Goal: Task Accomplishment & Management: Manage account settings

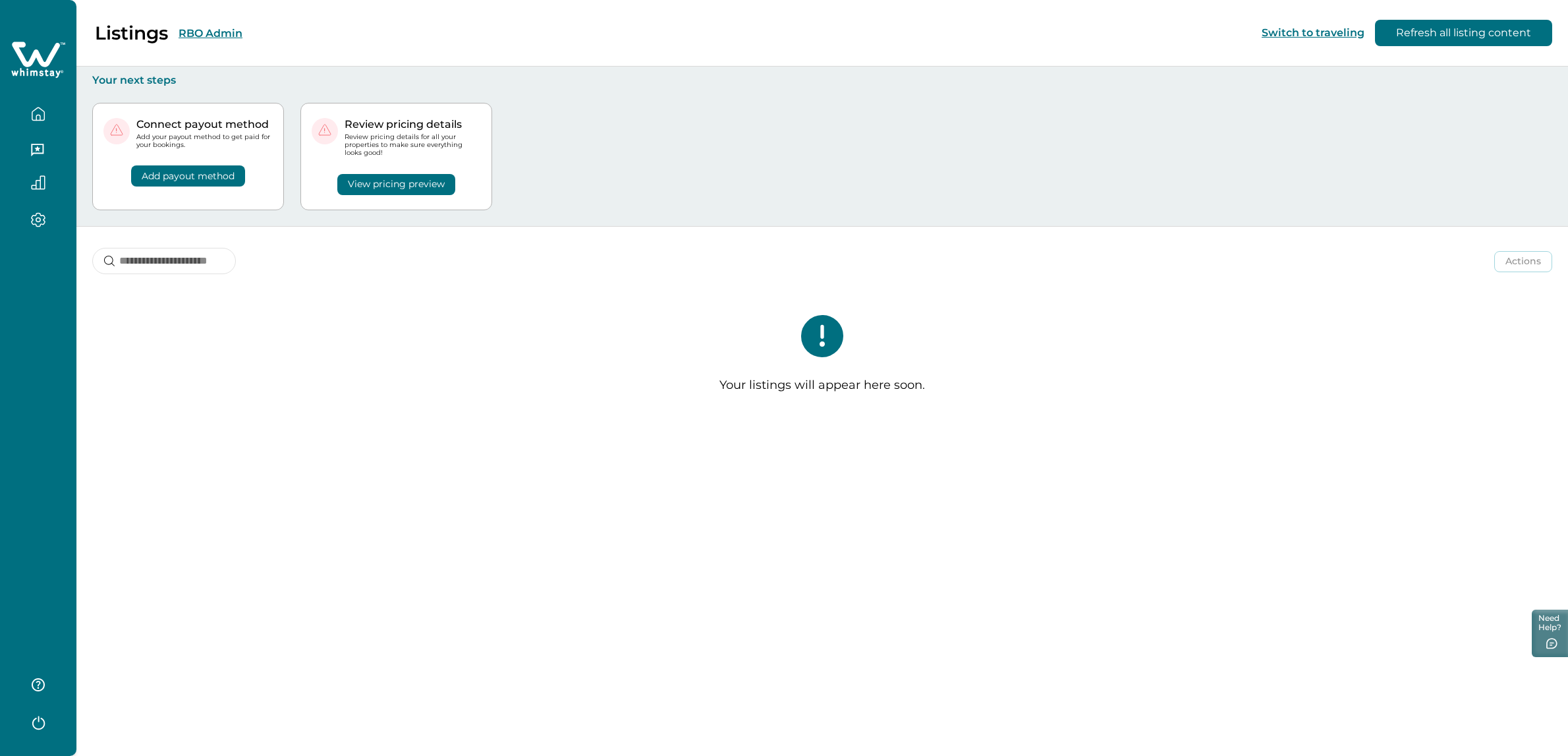
click at [212, 19] on div "Listings RBO Admin Switch to traveling Refresh all listing content" at bounding box center [784, 33] width 1568 height 67
click at [211, 31] on button "RBO Admin" at bounding box center [210, 33] width 64 height 13
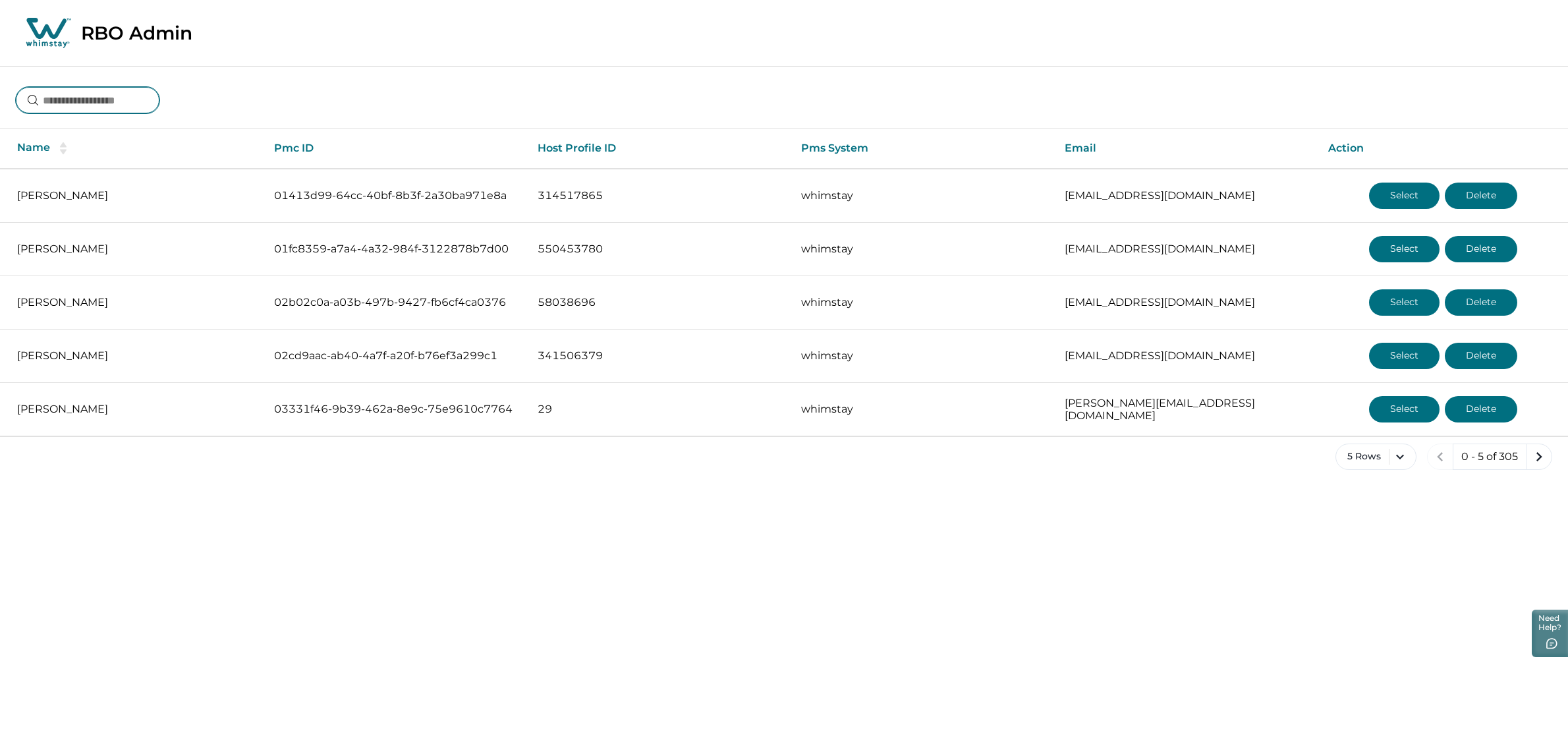
click at [108, 88] on input at bounding box center [87, 100] width 143 height 26
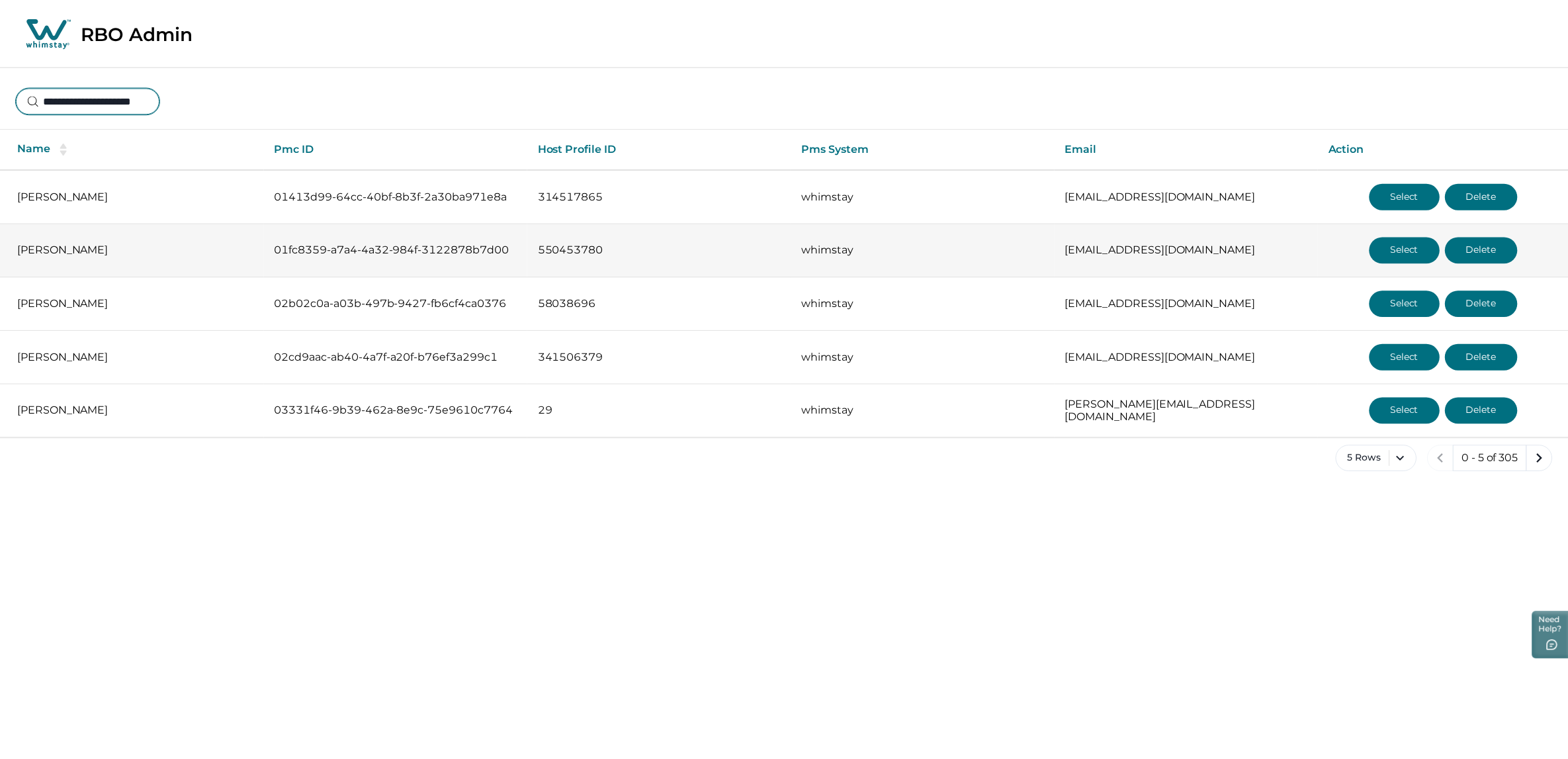
scroll to position [0, 17]
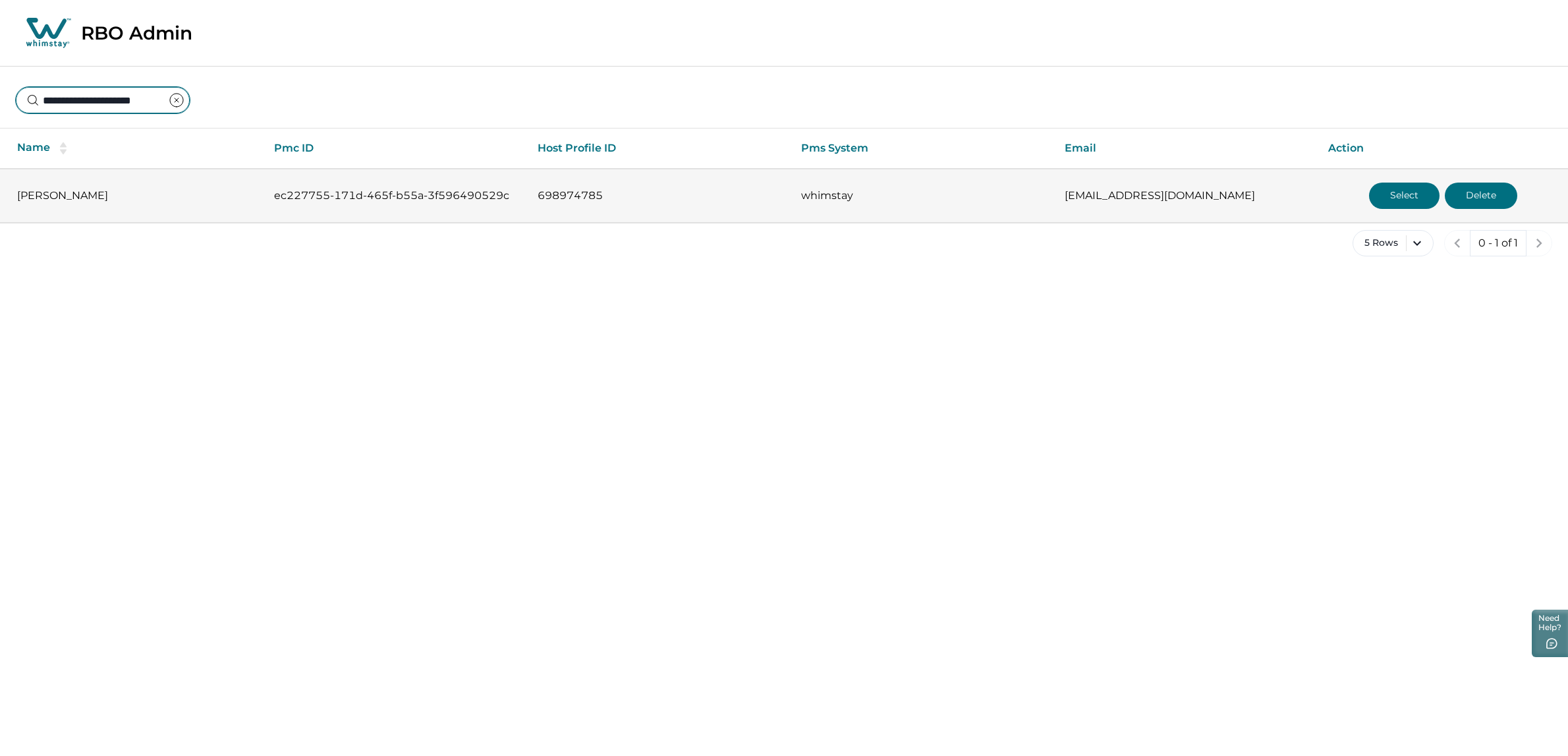
type input "**********"
click at [1383, 203] on button "Select" at bounding box center [1404, 195] width 70 height 26
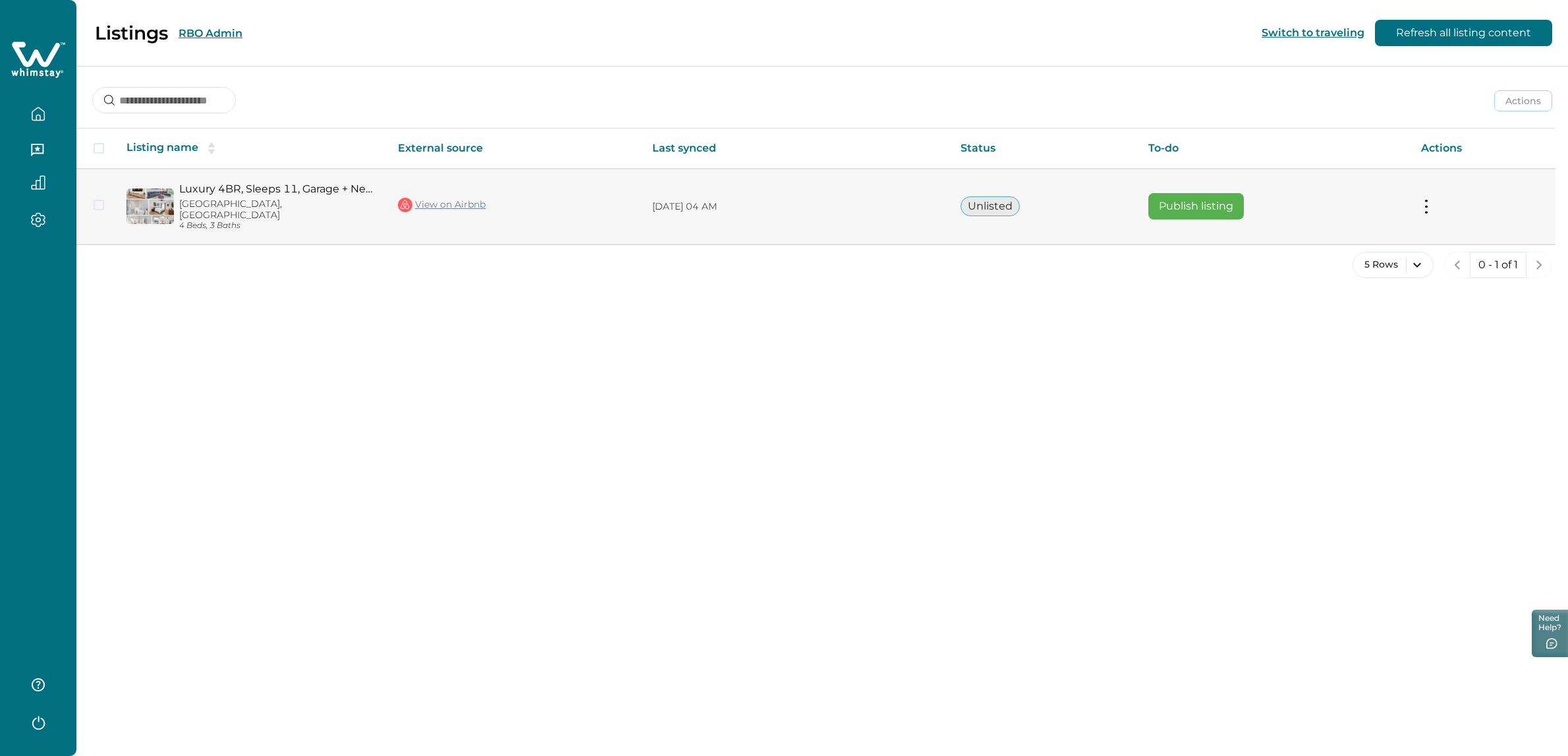
click at [271, 189] on link "Luxury 4BR, Sleeps 11, Garage + Near Whole Foods" at bounding box center [279, 189] width 198 height 13
click at [1424, 201] on button at bounding box center [1426, 206] width 10 height 14
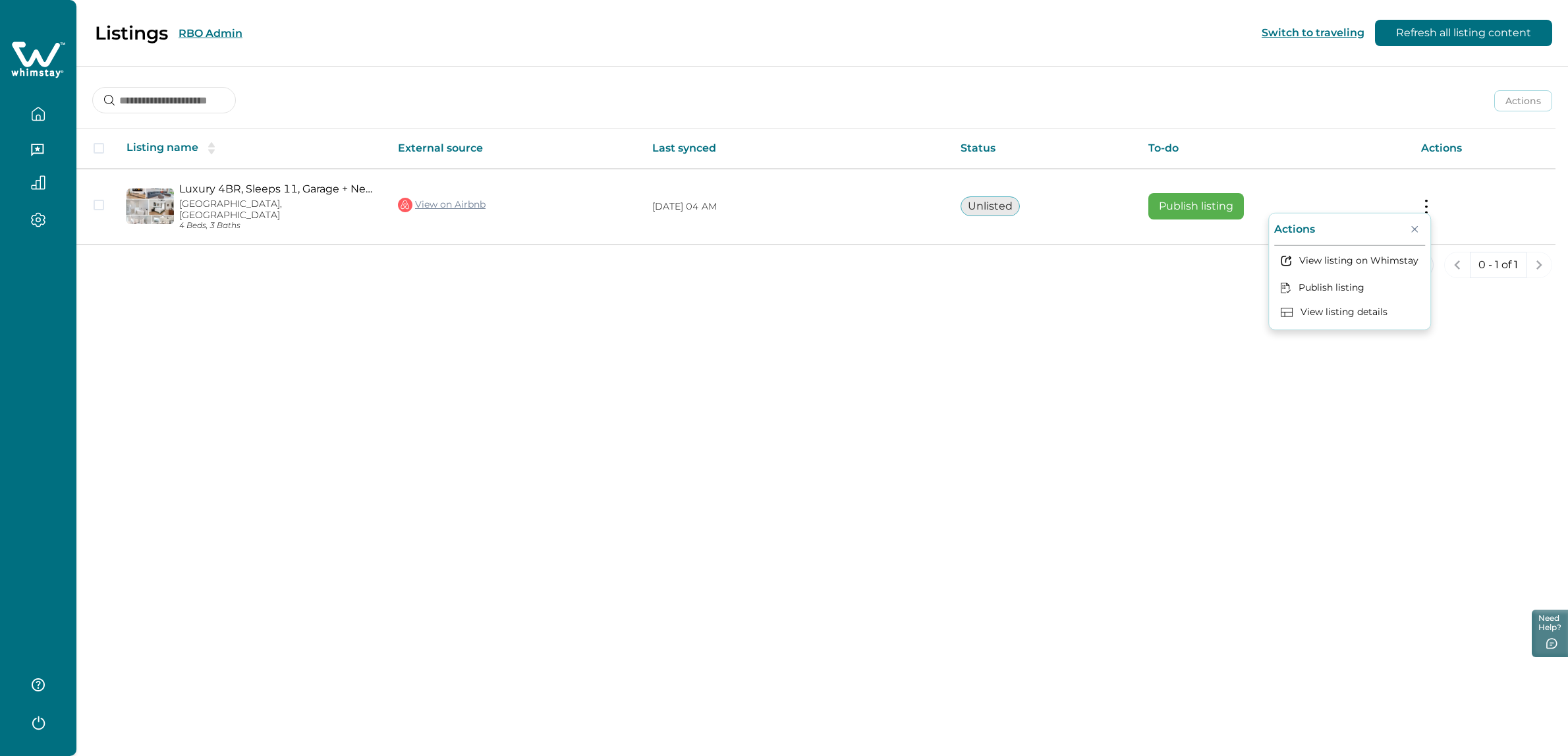
click at [977, 319] on div "Listings RBO Admin Switch to traveling Refresh all listing content Actions Acti…" at bounding box center [823, 378] width 1492 height 756
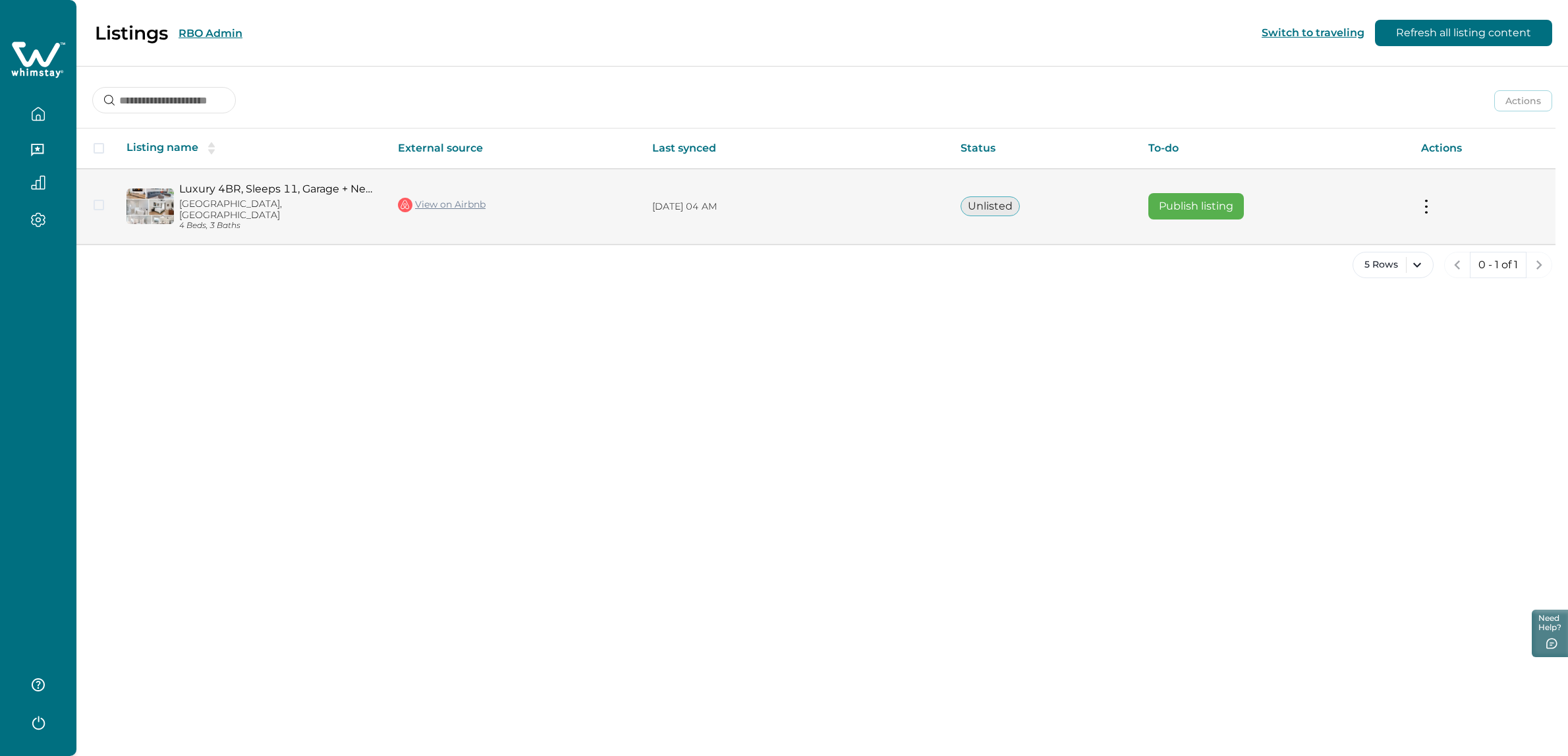
click at [815, 205] on p "[DATE] 04 AM" at bounding box center [796, 206] width 287 height 13
click at [1415, 186] on td "Actions View listing on Whimstay Publish listing View listing details" at bounding box center [1483, 205] width 145 height 75
click at [1429, 200] on button at bounding box center [1426, 206] width 10 height 14
click at [1338, 312] on button "View listing details" at bounding box center [1350, 312] width 151 height 24
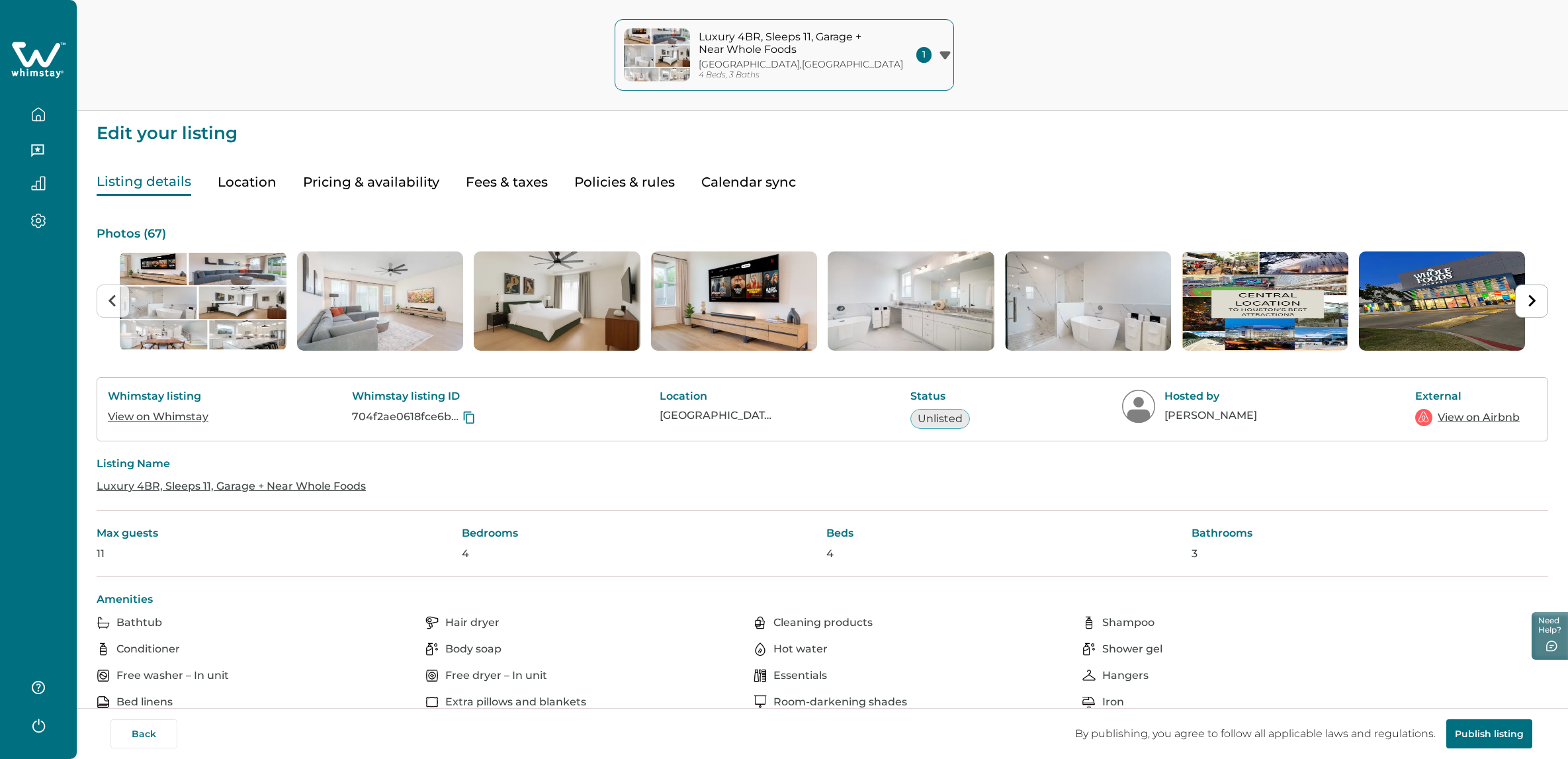
scroll to position [4, 0]
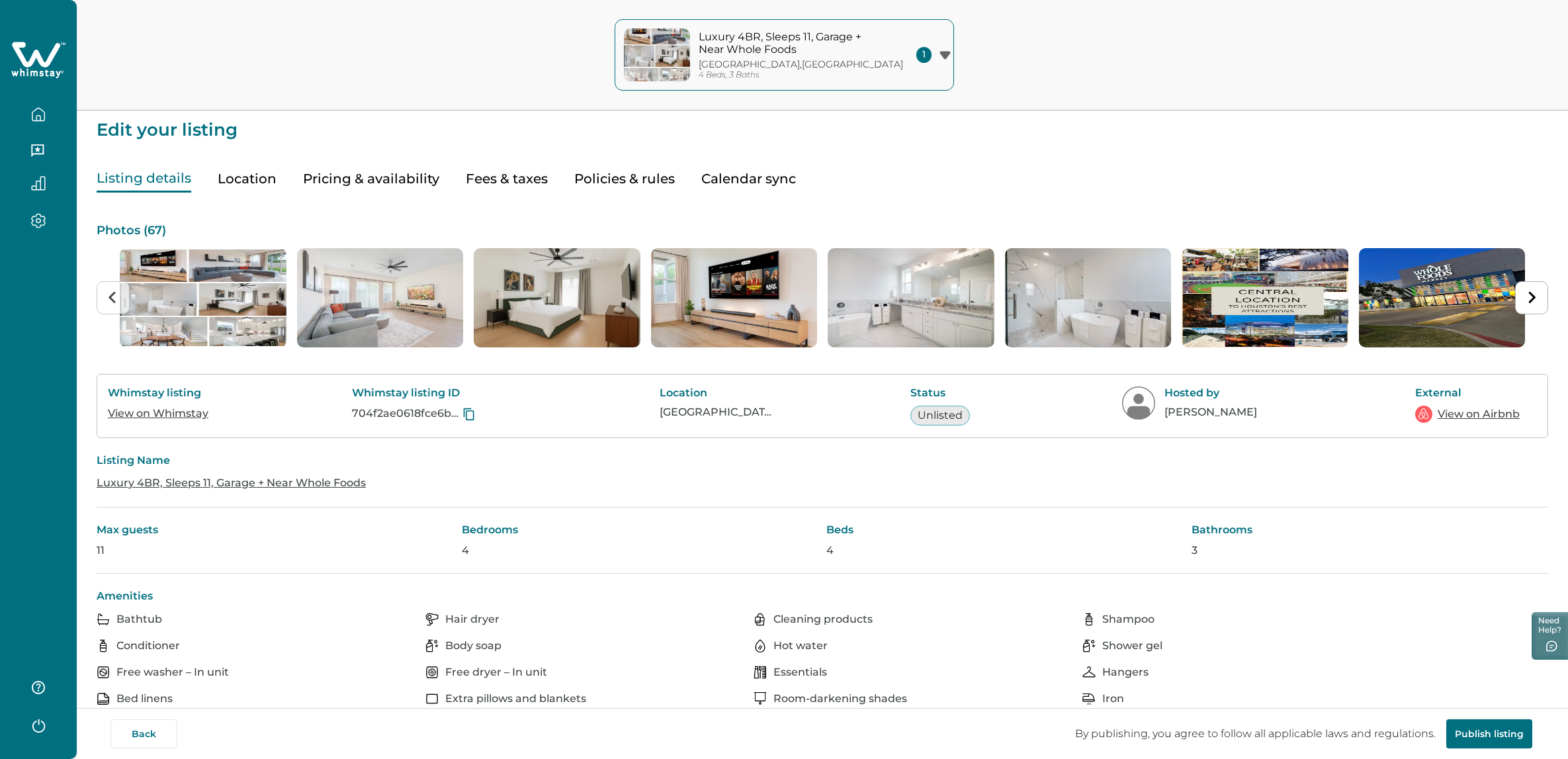
click at [468, 177] on button "Fees & taxes" at bounding box center [507, 178] width 82 height 27
type input "**"
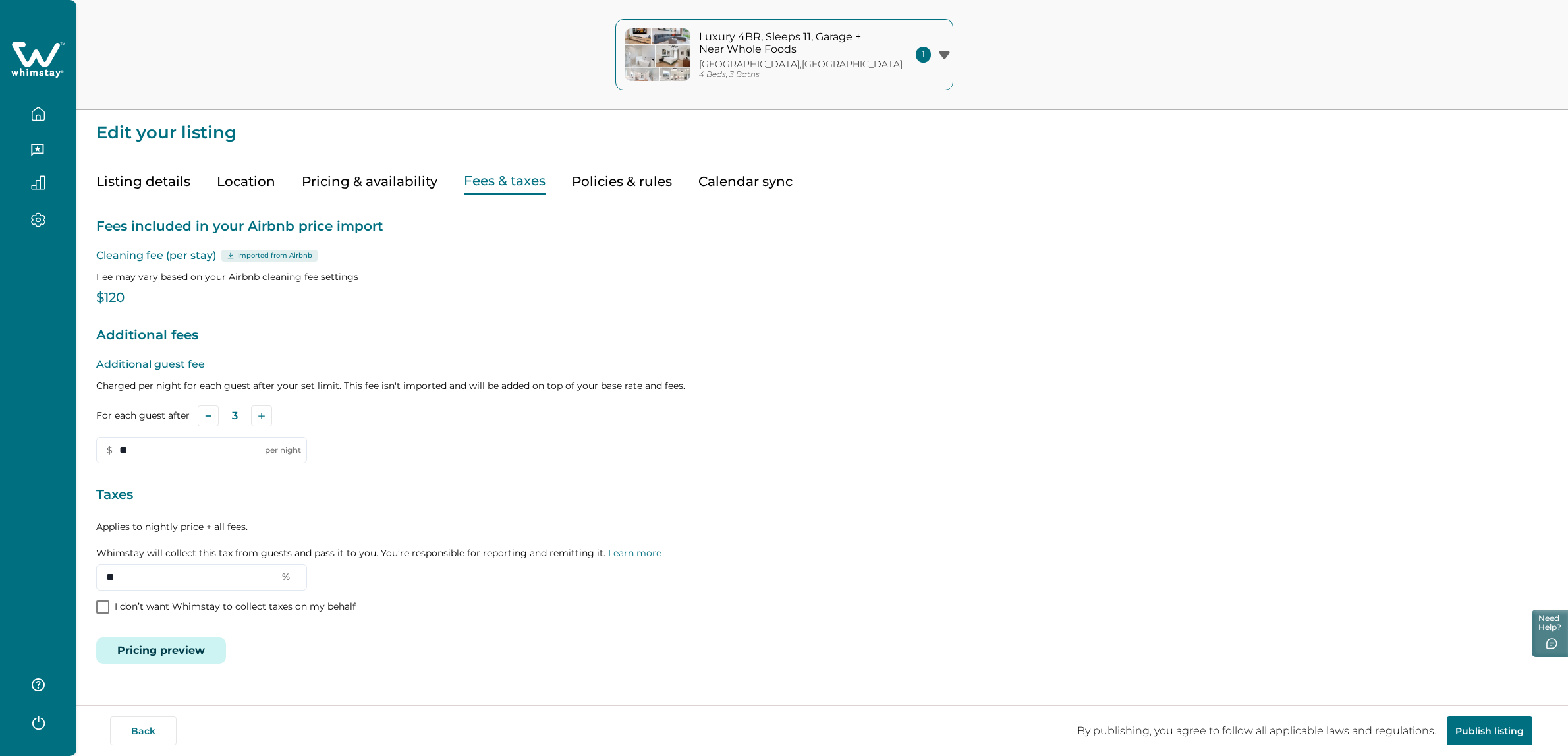
click at [384, 177] on button "Pricing & availability" at bounding box center [369, 181] width 136 height 27
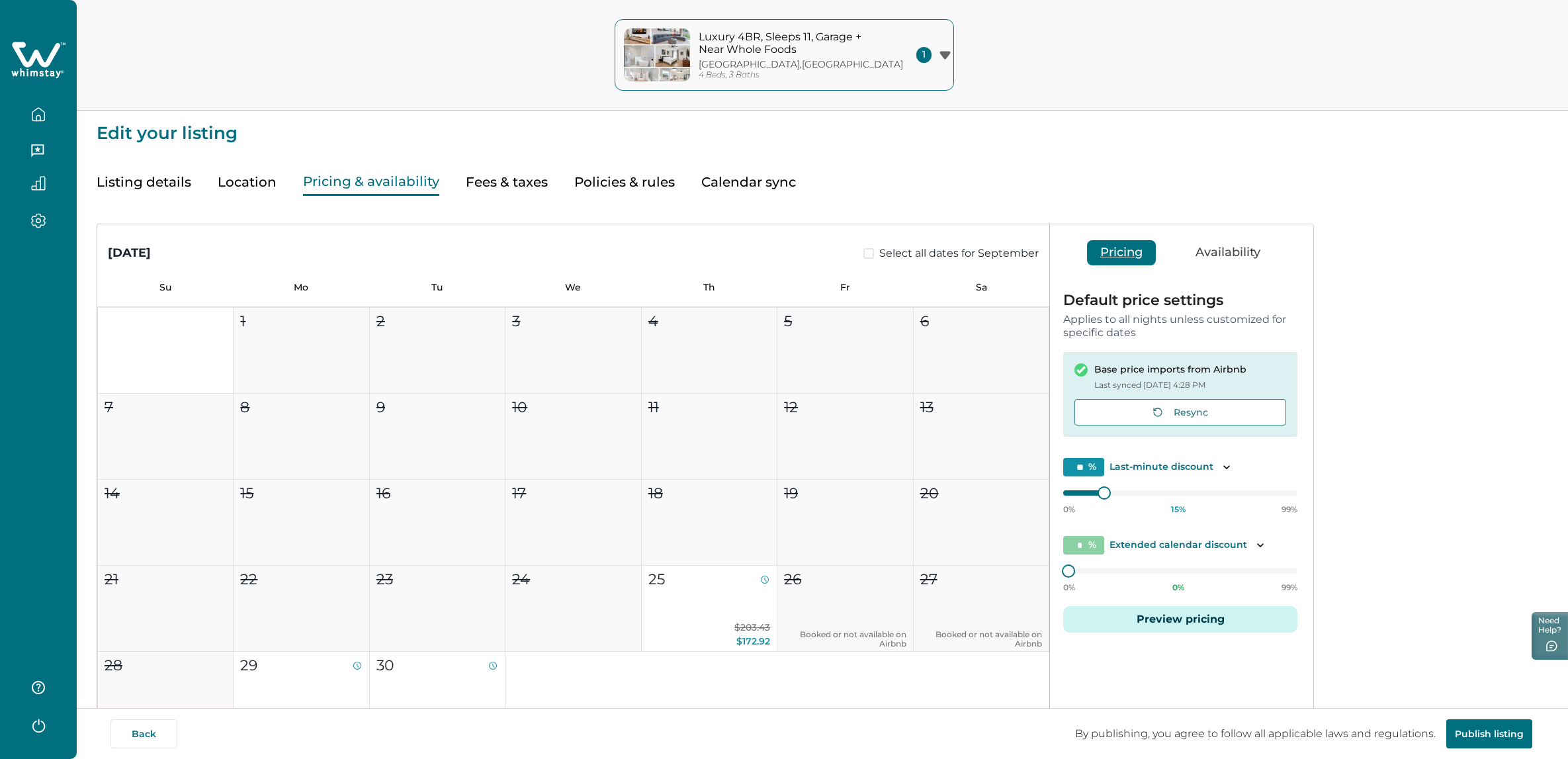
click at [530, 183] on button "Fees & taxes" at bounding box center [507, 182] width 82 height 27
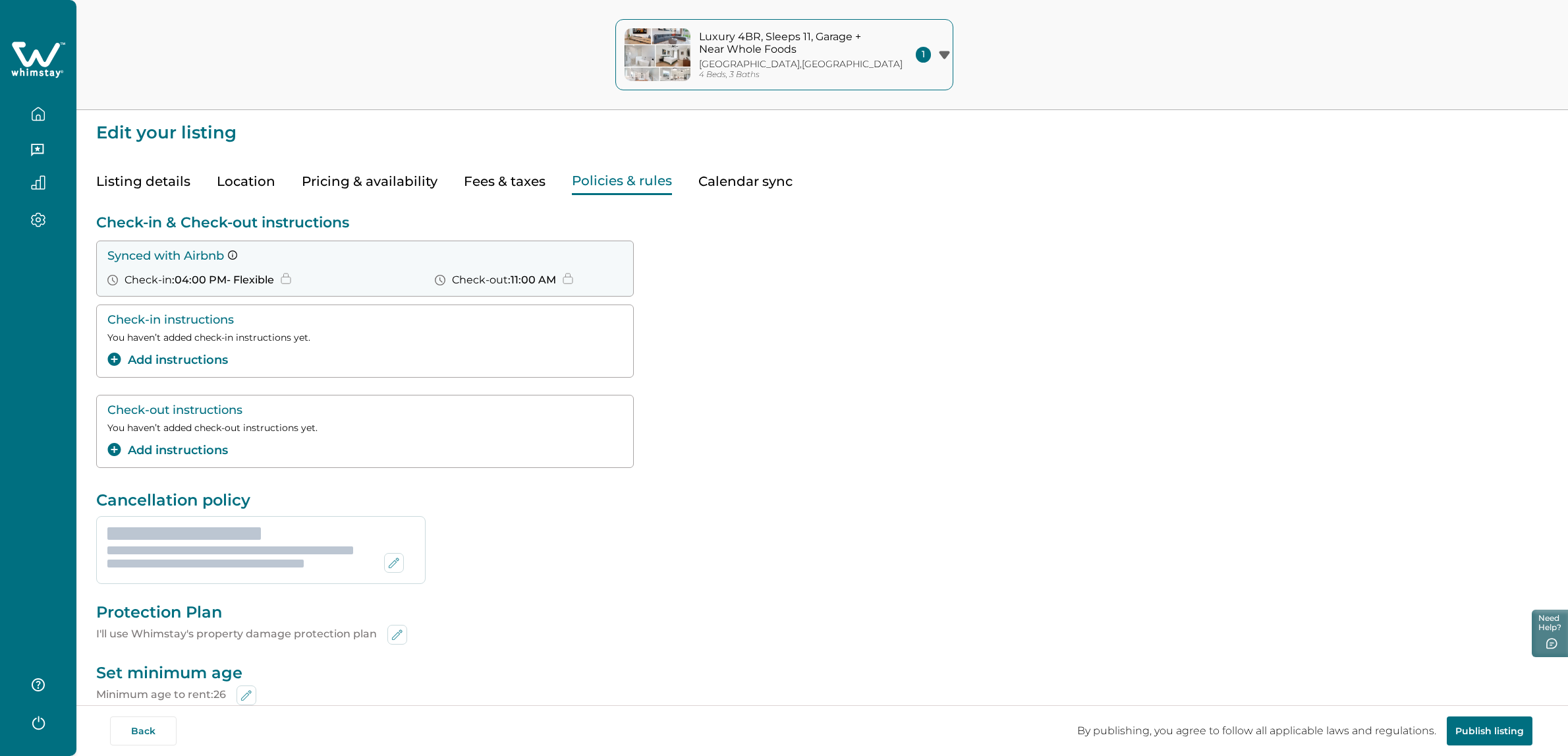
click at [628, 189] on button "Policies & rules" at bounding box center [622, 181] width 100 height 27
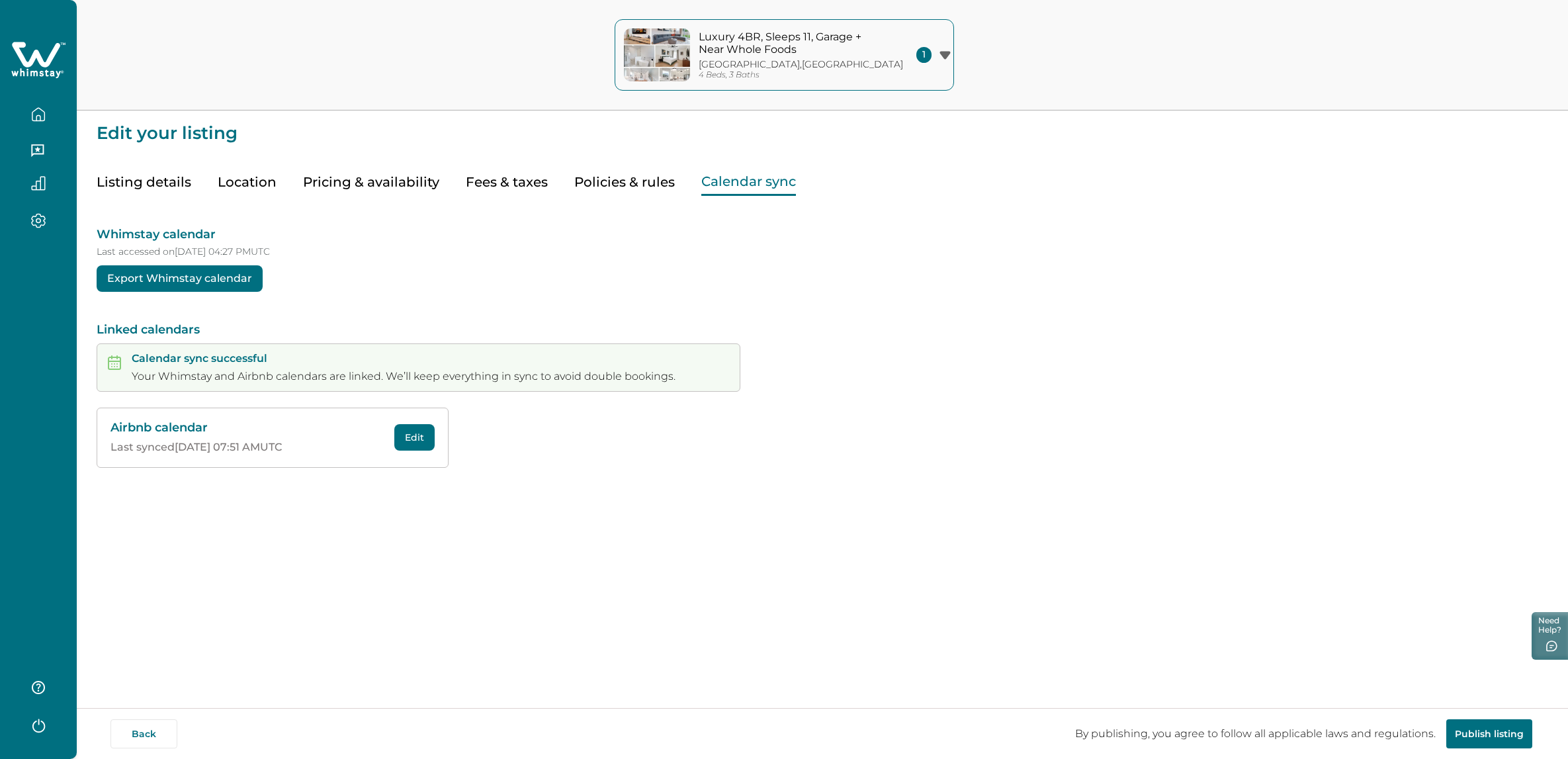
click at [780, 182] on button "Calendar sync" at bounding box center [749, 182] width 95 height 27
click at [596, 191] on button "Policies & rules" at bounding box center [625, 182] width 100 height 27
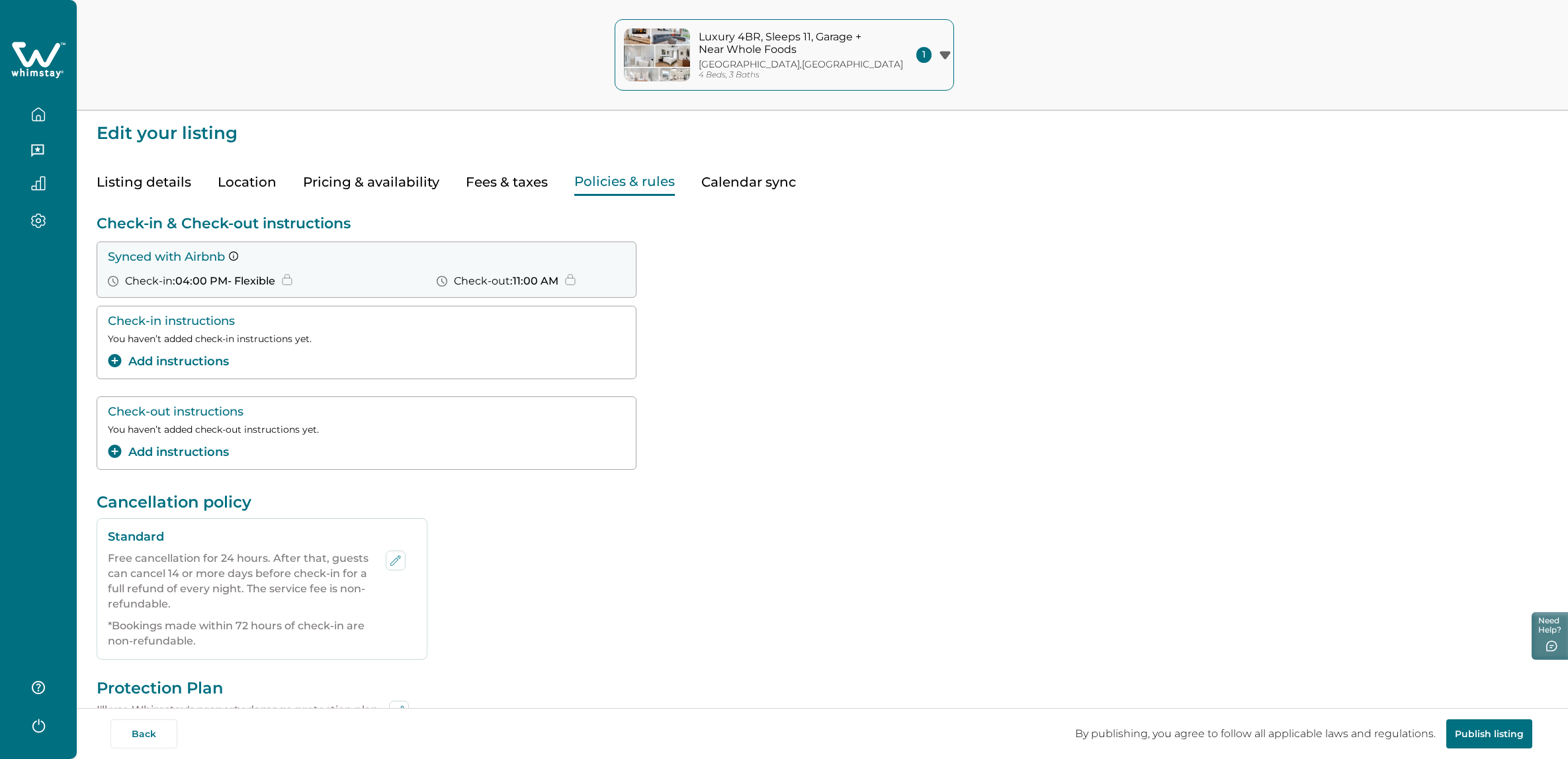
click at [504, 187] on button "Fees & taxes" at bounding box center [507, 182] width 82 height 27
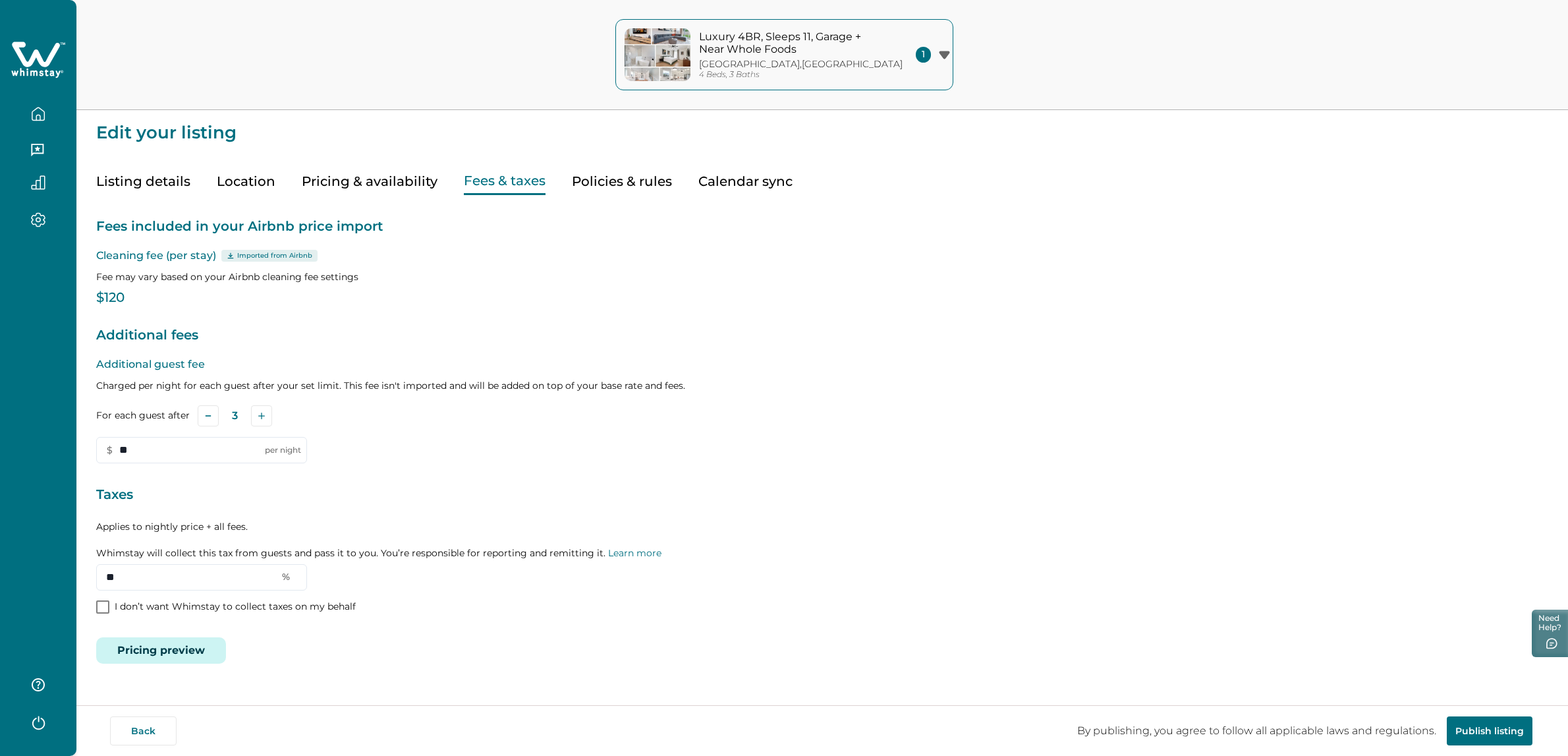
click at [348, 184] on button "Pricing & availability" at bounding box center [369, 181] width 136 height 27
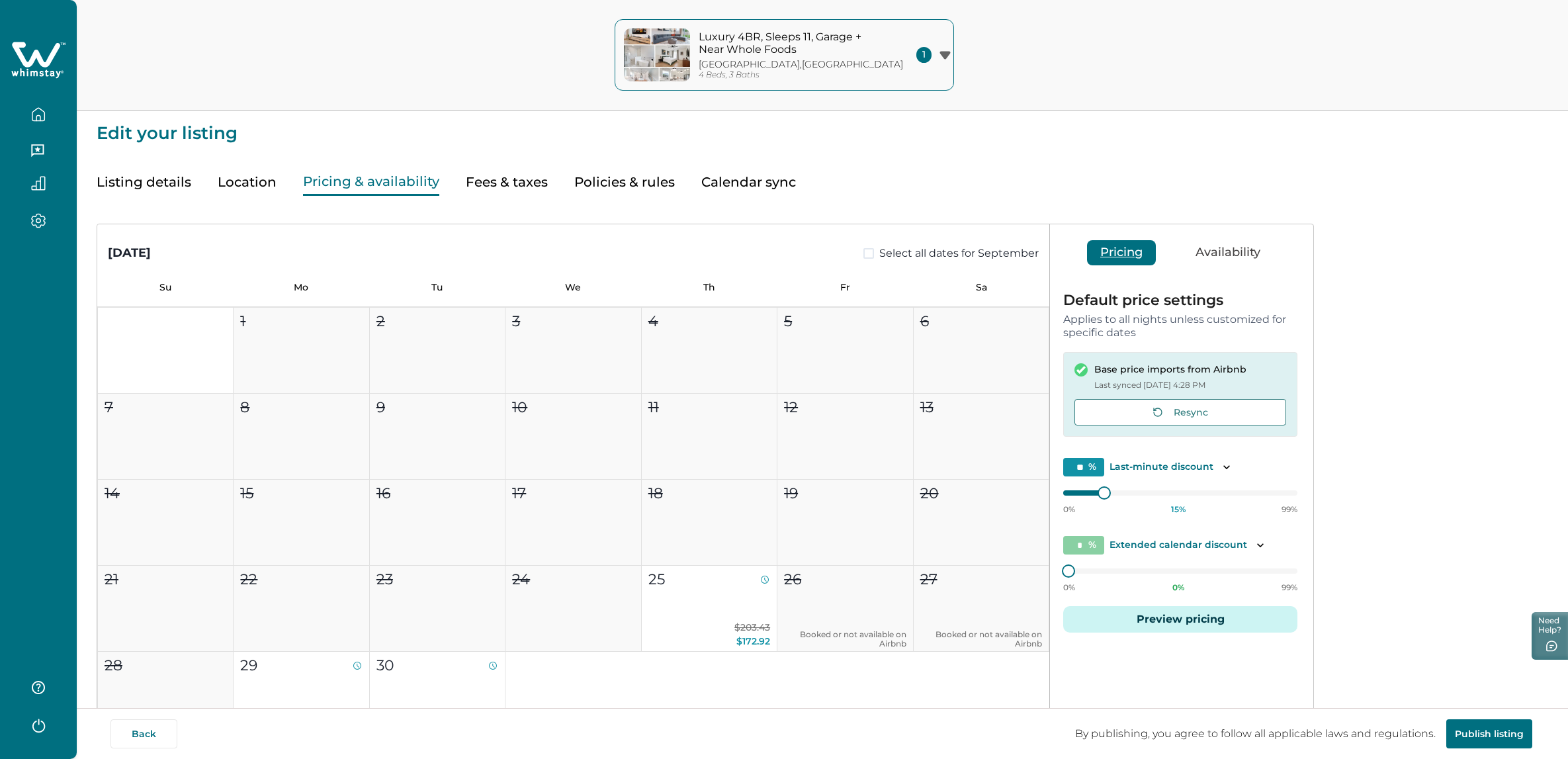
click at [229, 177] on button "Location" at bounding box center [246, 182] width 59 height 27
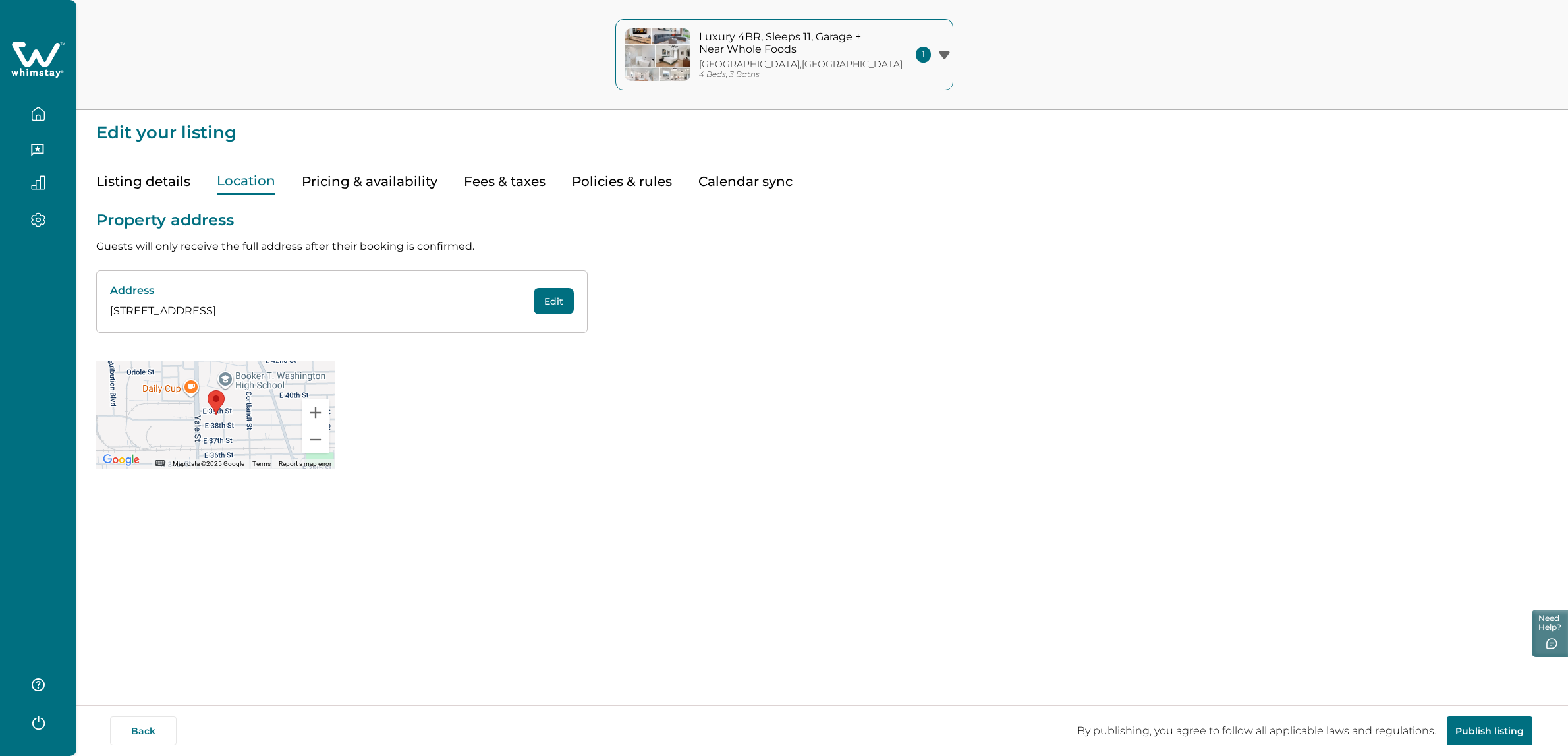
click at [150, 189] on button "Listing details" at bounding box center [143, 181] width 94 height 27
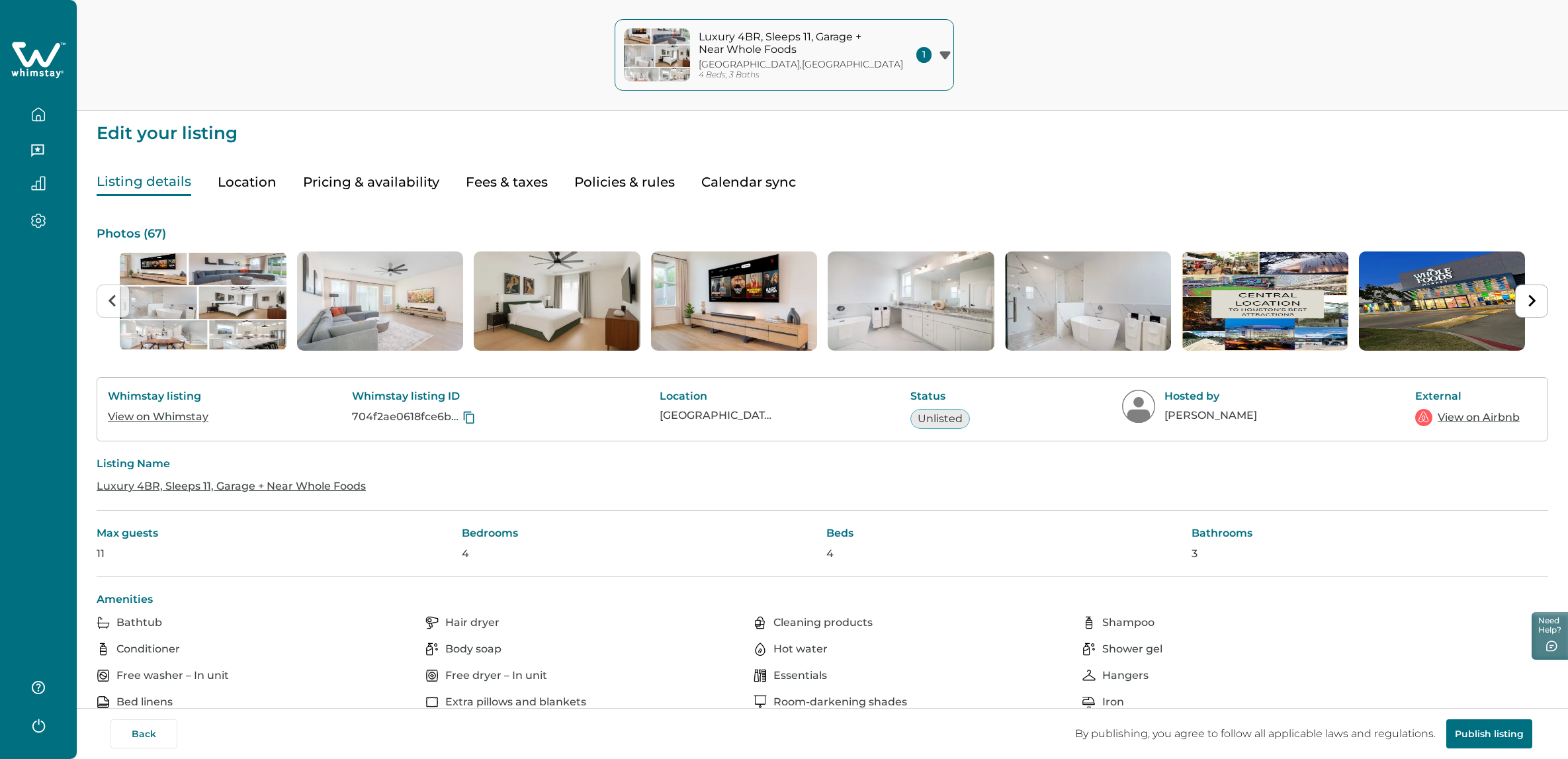
click at [30, 109] on button "button" at bounding box center [38, 114] width 56 height 26
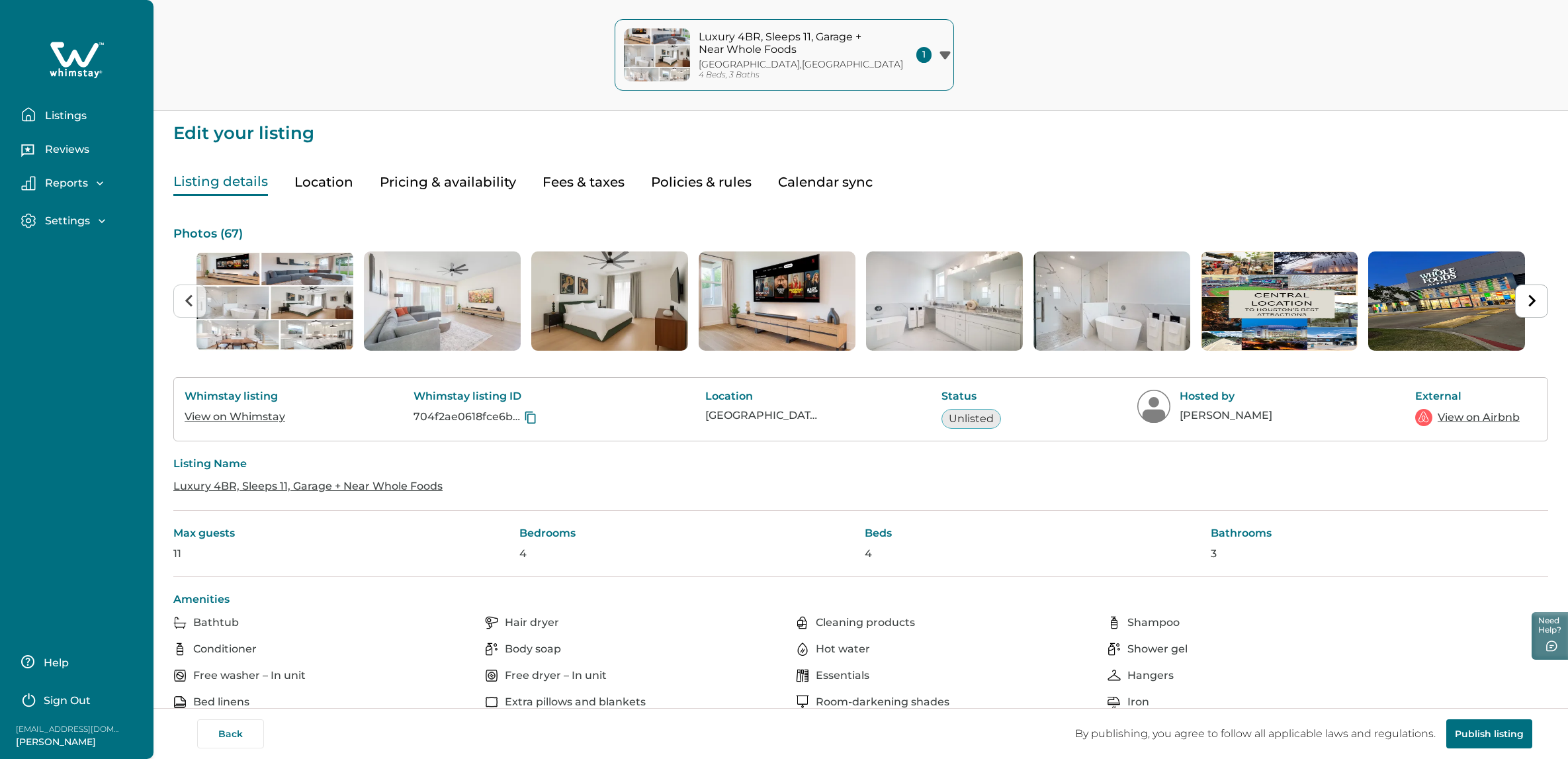
click at [74, 111] on p "Listings" at bounding box center [63, 115] width 46 height 13
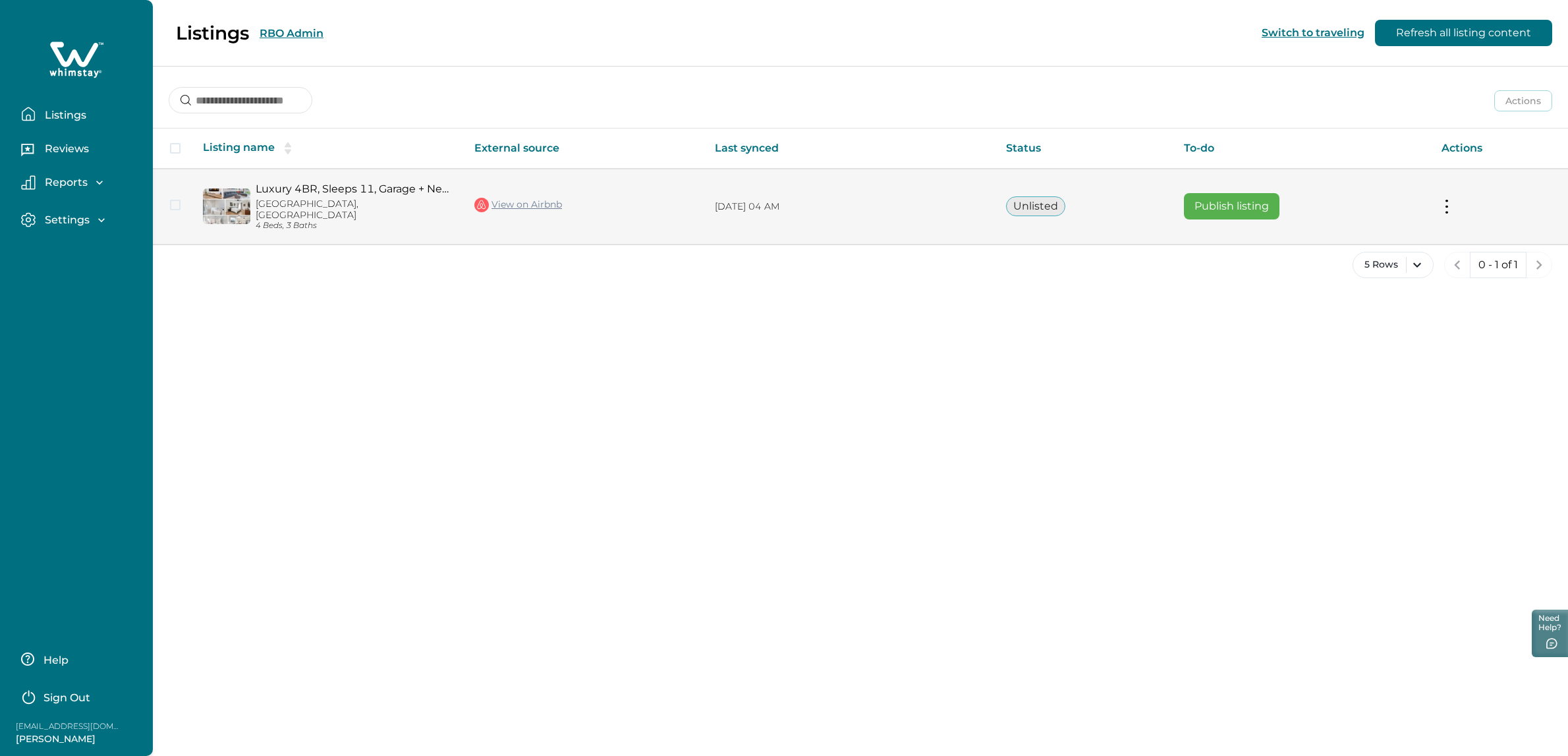
click at [1445, 205] on button at bounding box center [1447, 206] width 10 height 14
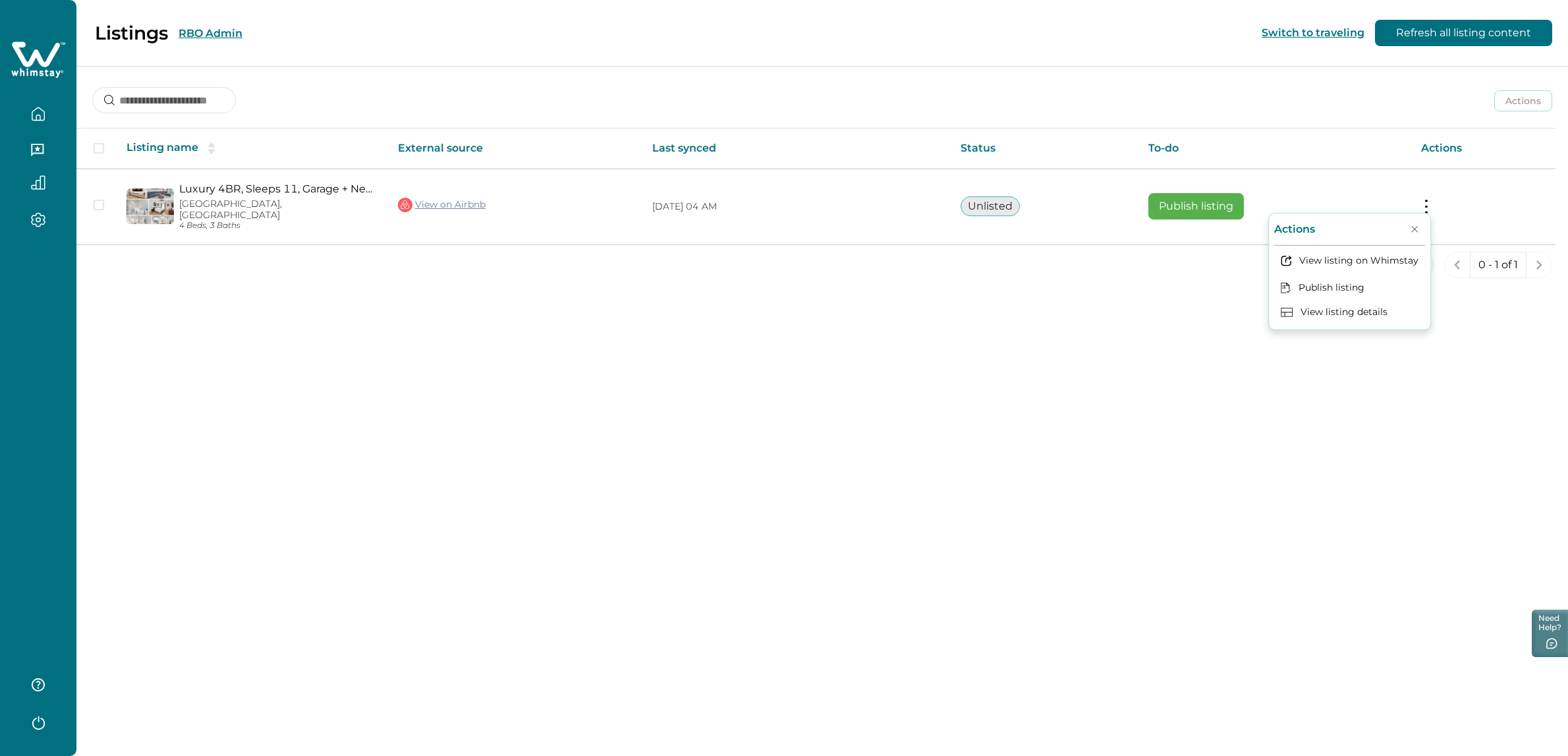
click at [1020, 368] on div "Listings RBO Admin Switch to traveling Refresh all listing content Actions Acti…" at bounding box center [823, 378] width 1492 height 756
click at [1021, 367] on div "Listings RBO Admin Switch to traveling Refresh all listing content Actions Acti…" at bounding box center [823, 378] width 1492 height 756
click at [212, 28] on button "RBO Admin" at bounding box center [210, 33] width 64 height 13
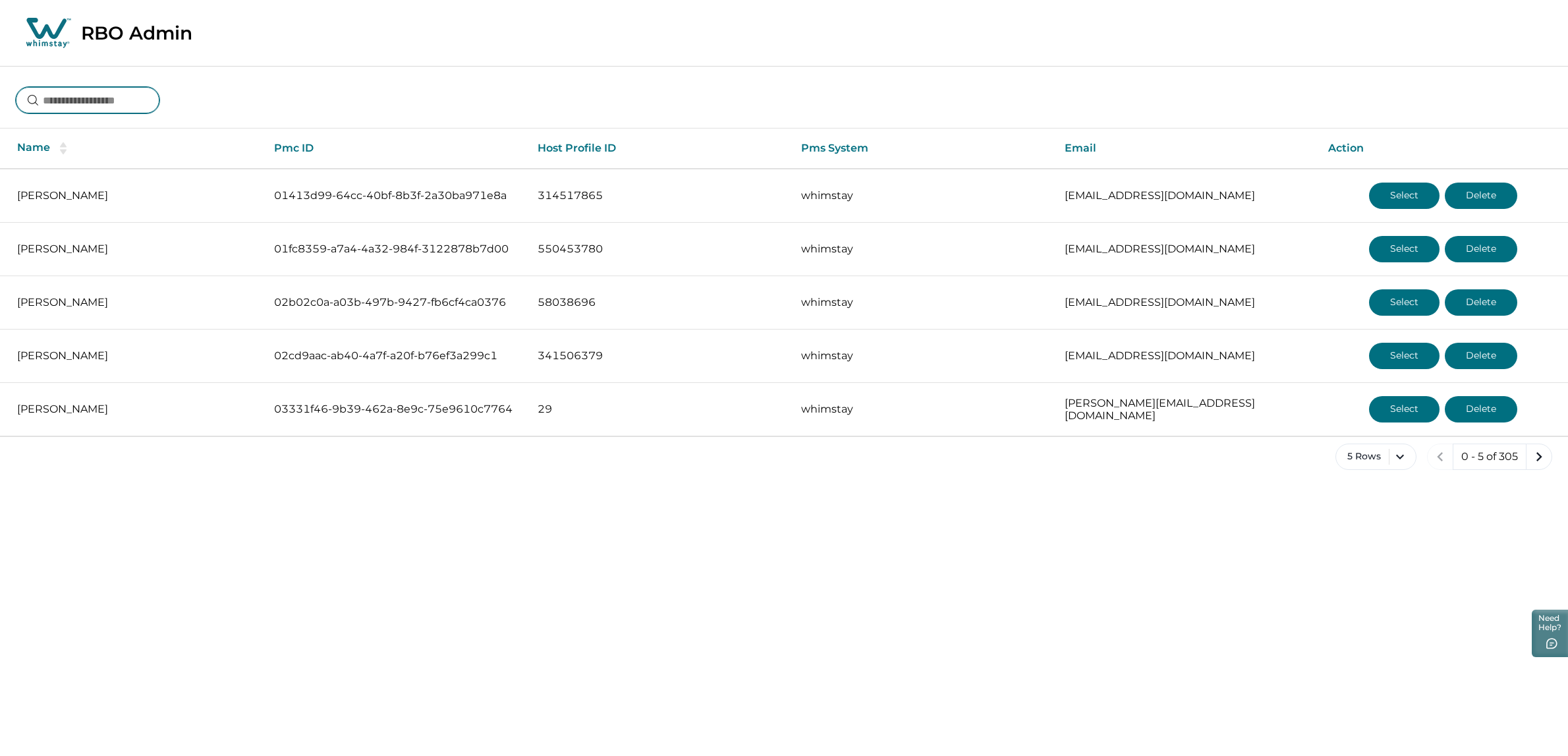
click at [82, 101] on input at bounding box center [87, 100] width 143 height 26
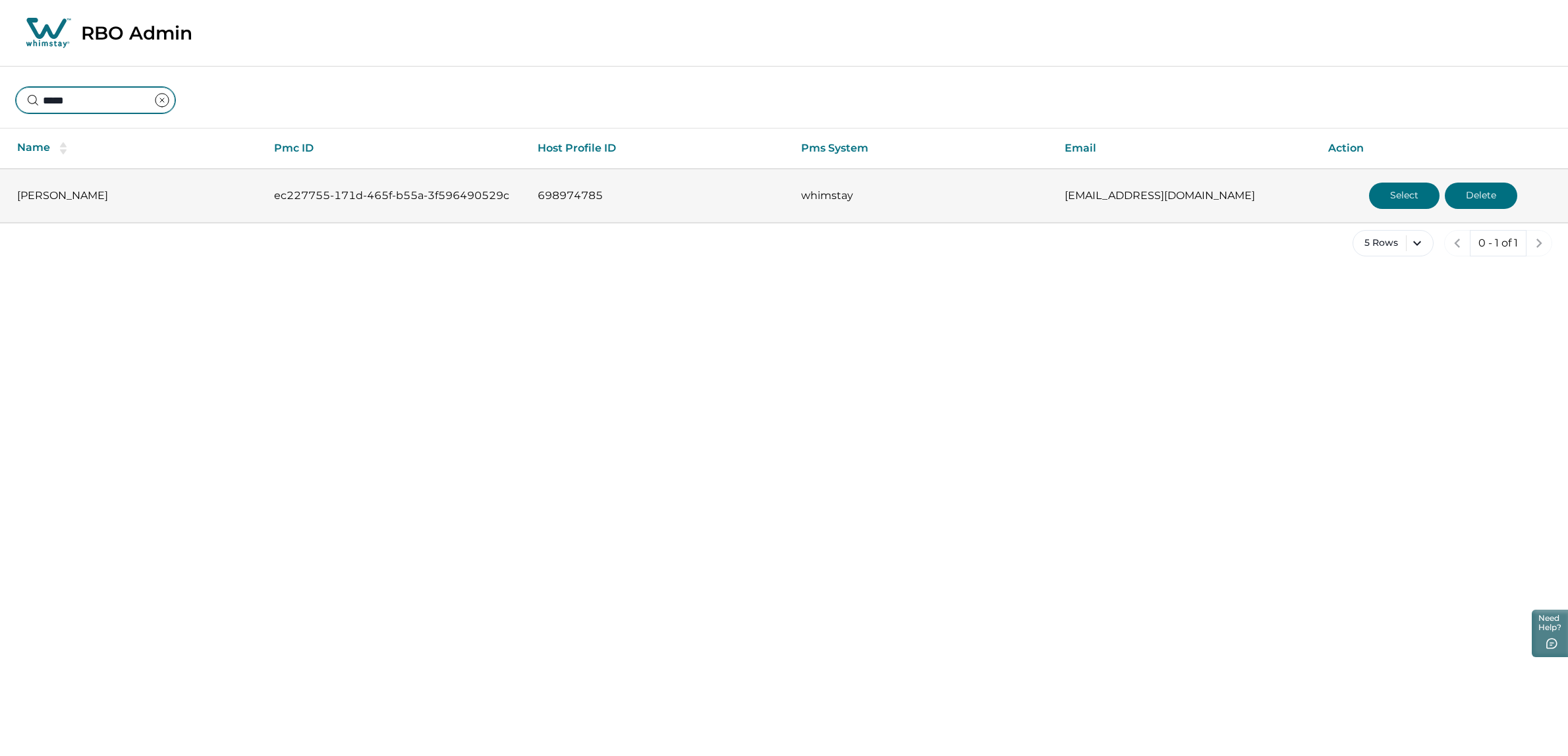
type input "*****"
drag, startPoint x: 93, startPoint y: 193, endPoint x: 15, endPoint y: 195, distance: 78.0
click at [15, 195] on td "[PERSON_NAME]" at bounding box center [131, 195] width 264 height 54
copy p "[PERSON_NAME]"
